Goal: Information Seeking & Learning: Check status

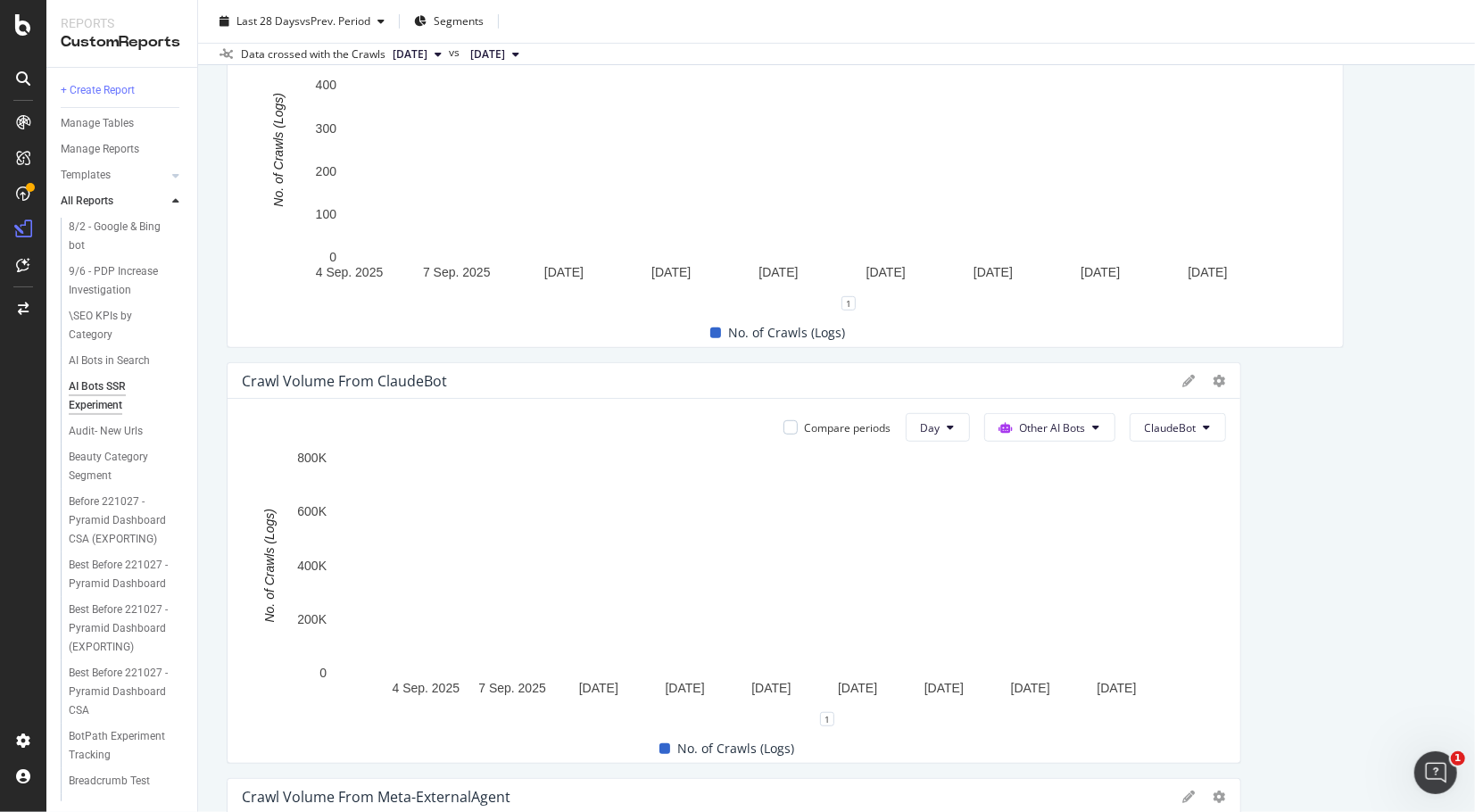
scroll to position [4935, 0]
